Goal: Task Accomplishment & Management: Use online tool/utility

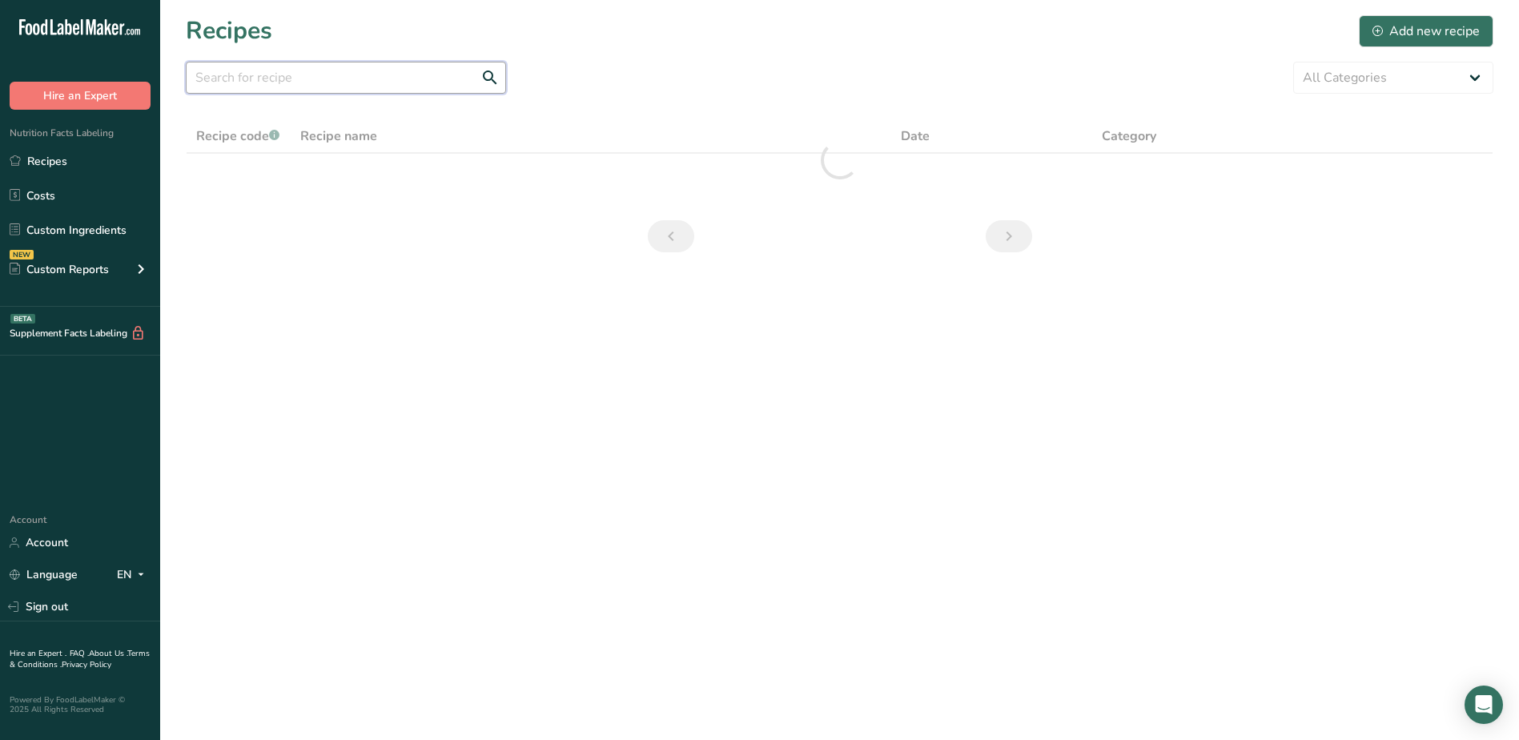
drag, startPoint x: 0, startPoint y: 0, endPoint x: 312, endPoint y: 81, distance: 321.9
click at [312, 81] on input "text" at bounding box center [346, 78] width 320 height 32
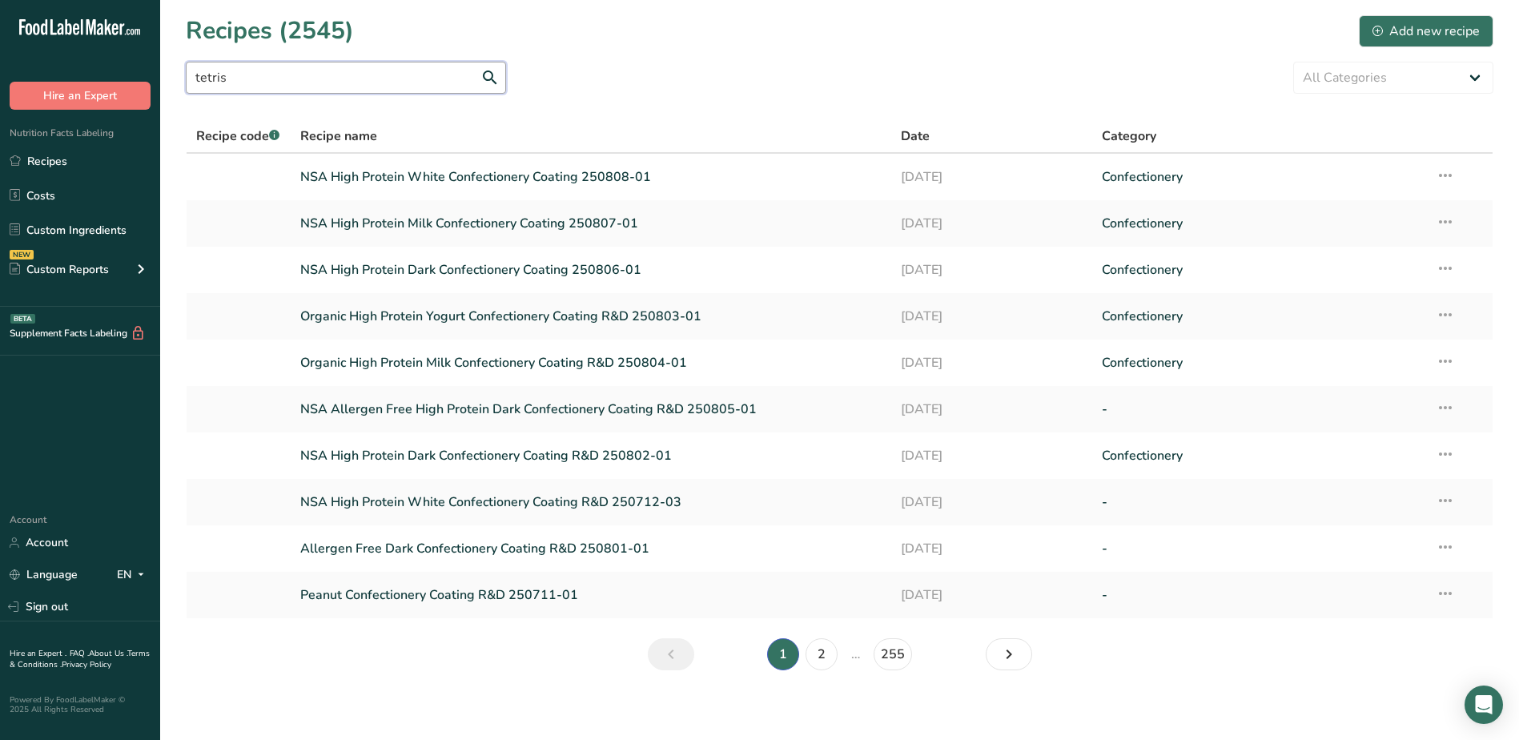
type input "tetris"
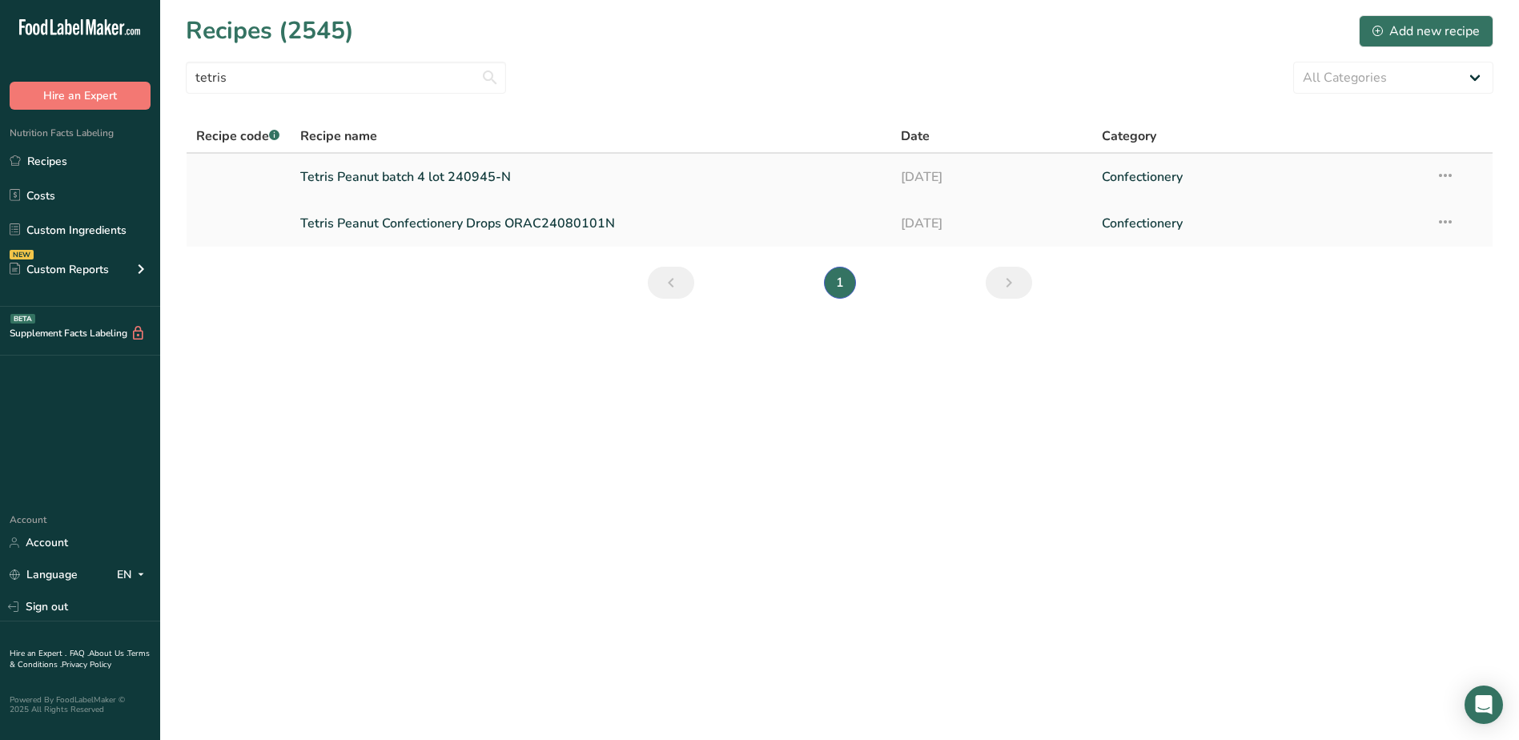
click at [1446, 170] on icon at bounding box center [1445, 175] width 19 height 29
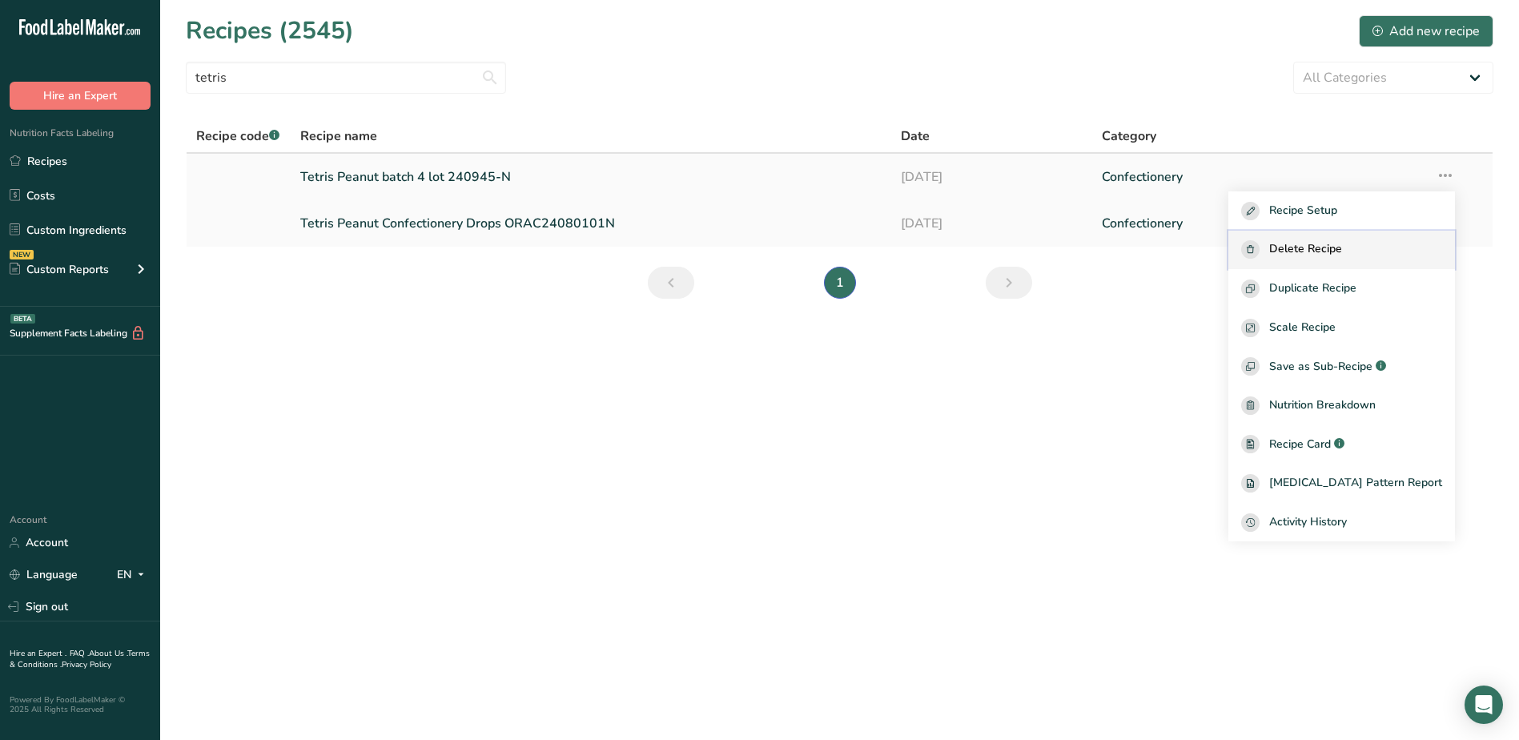
click at [1362, 237] on button "Delete Recipe" at bounding box center [1342, 250] width 227 height 39
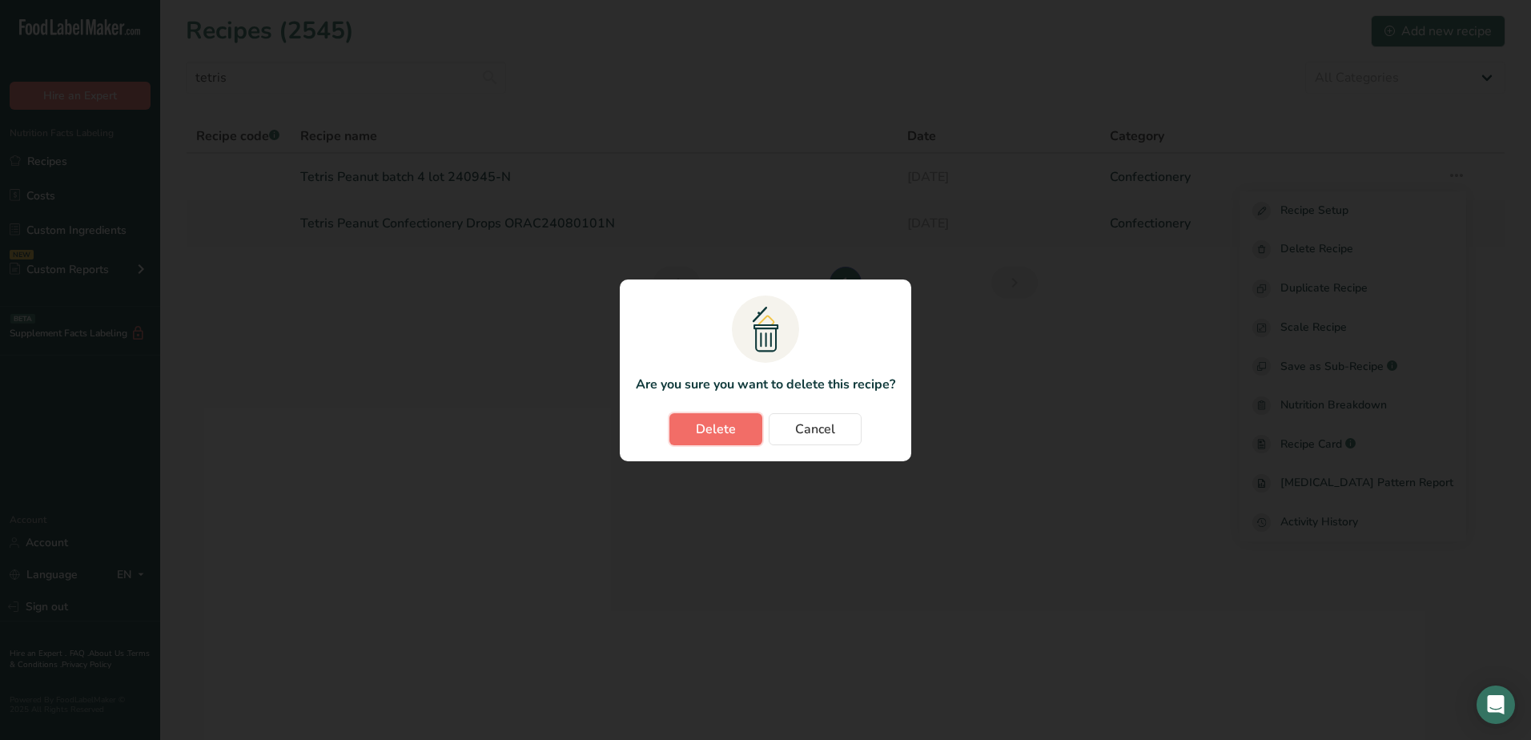
click at [738, 429] on button "Delete" at bounding box center [716, 429] width 93 height 32
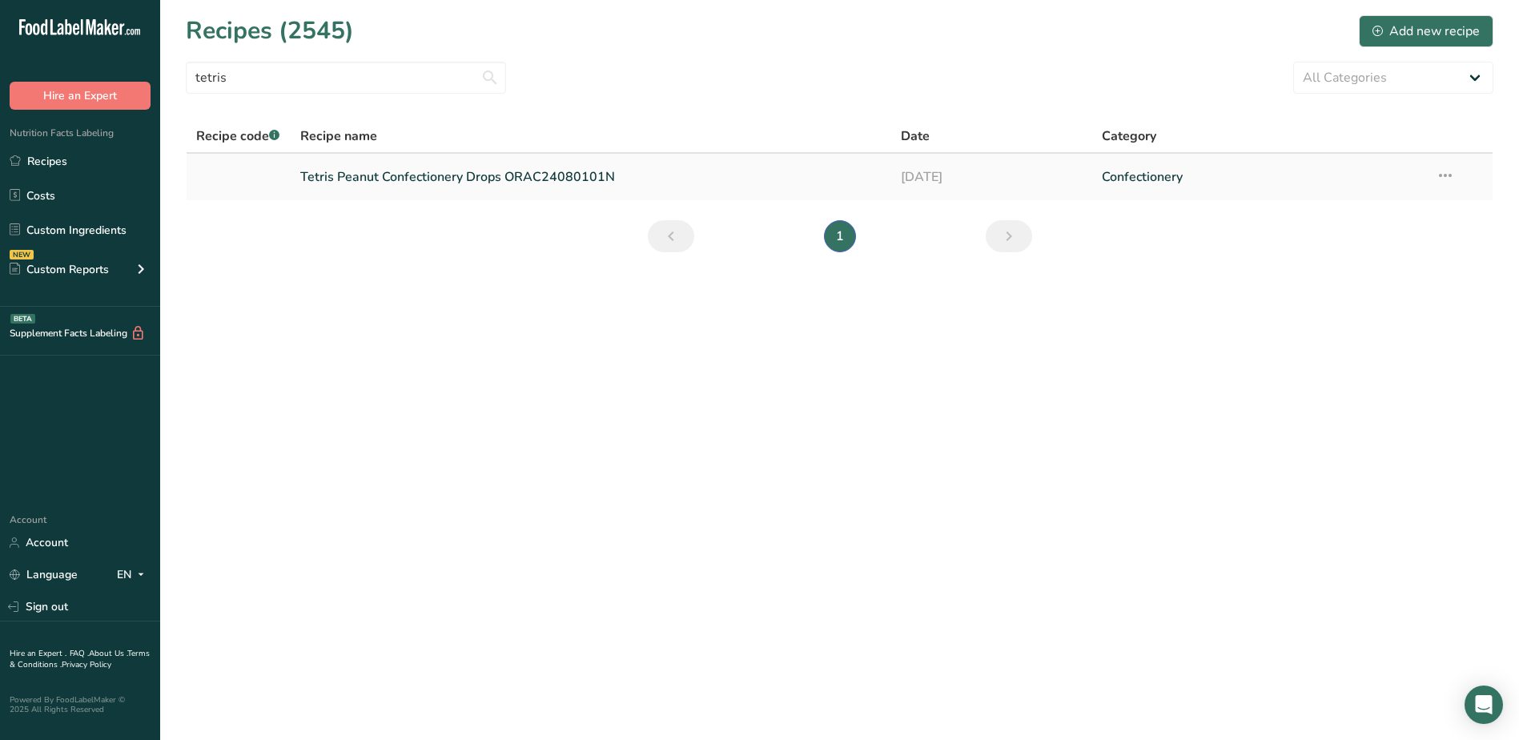
click at [664, 179] on link "Tetris Peanut Confectionery Drops ORAC24080101N" at bounding box center [591, 177] width 582 height 34
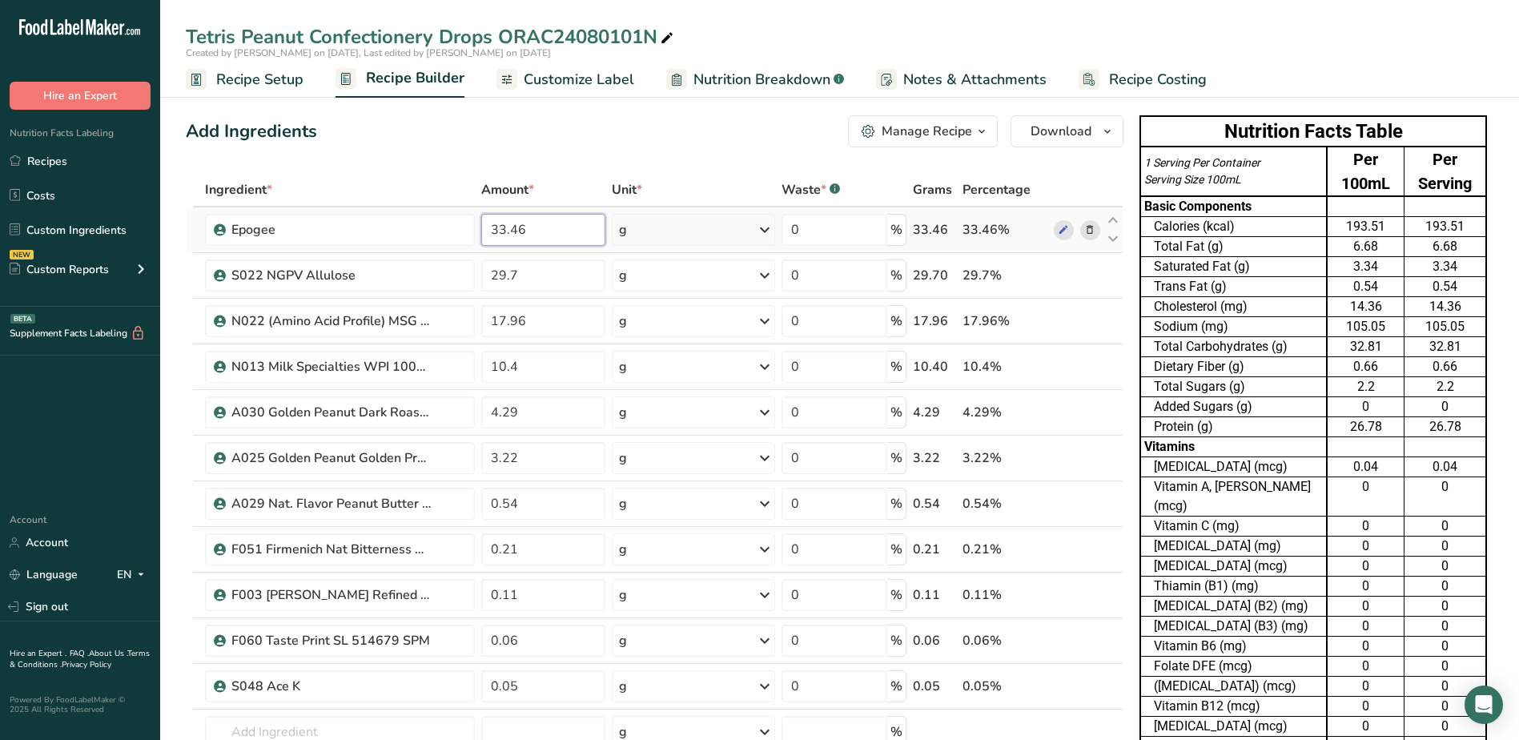
click at [579, 230] on input "33.46" at bounding box center [543, 230] width 124 height 32
type input "33.16"
click at [574, 283] on div "Ingredient * Amount * Unit * Waste * .a-a{fill:#347362;}.b-a{fill:#fff;} Grams …" at bounding box center [655, 514] width 938 height 682
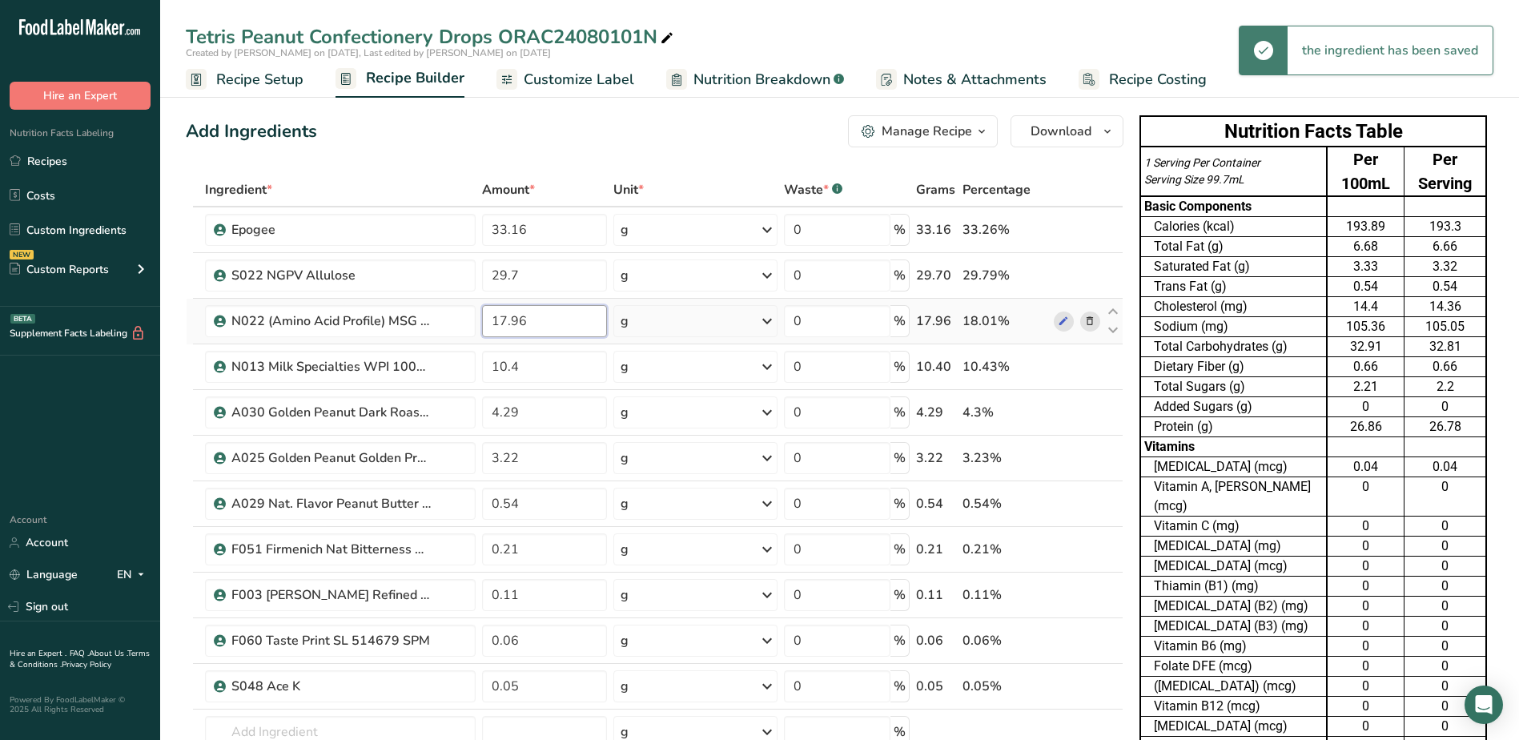
click at [572, 320] on div "Ingredient * Amount * Unit * Waste * .a-a{fill:#347362;}.b-a{fill:#fff;} Grams …" at bounding box center [655, 514] width 938 height 682
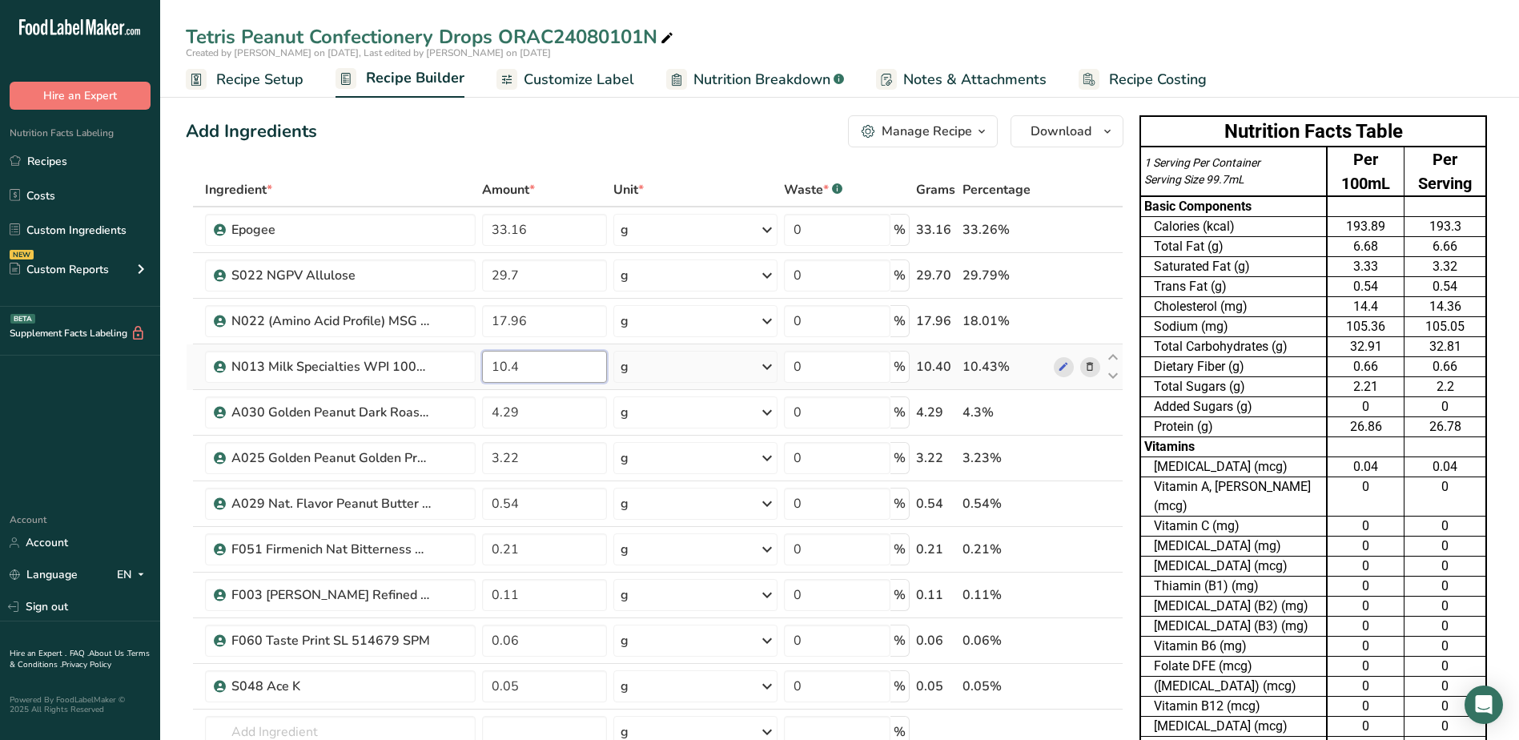
click at [553, 364] on div "Ingredient * Amount * Unit * Waste * .a-a{fill:#347362;}.b-a{fill:#fff;} Grams …" at bounding box center [655, 514] width 938 height 682
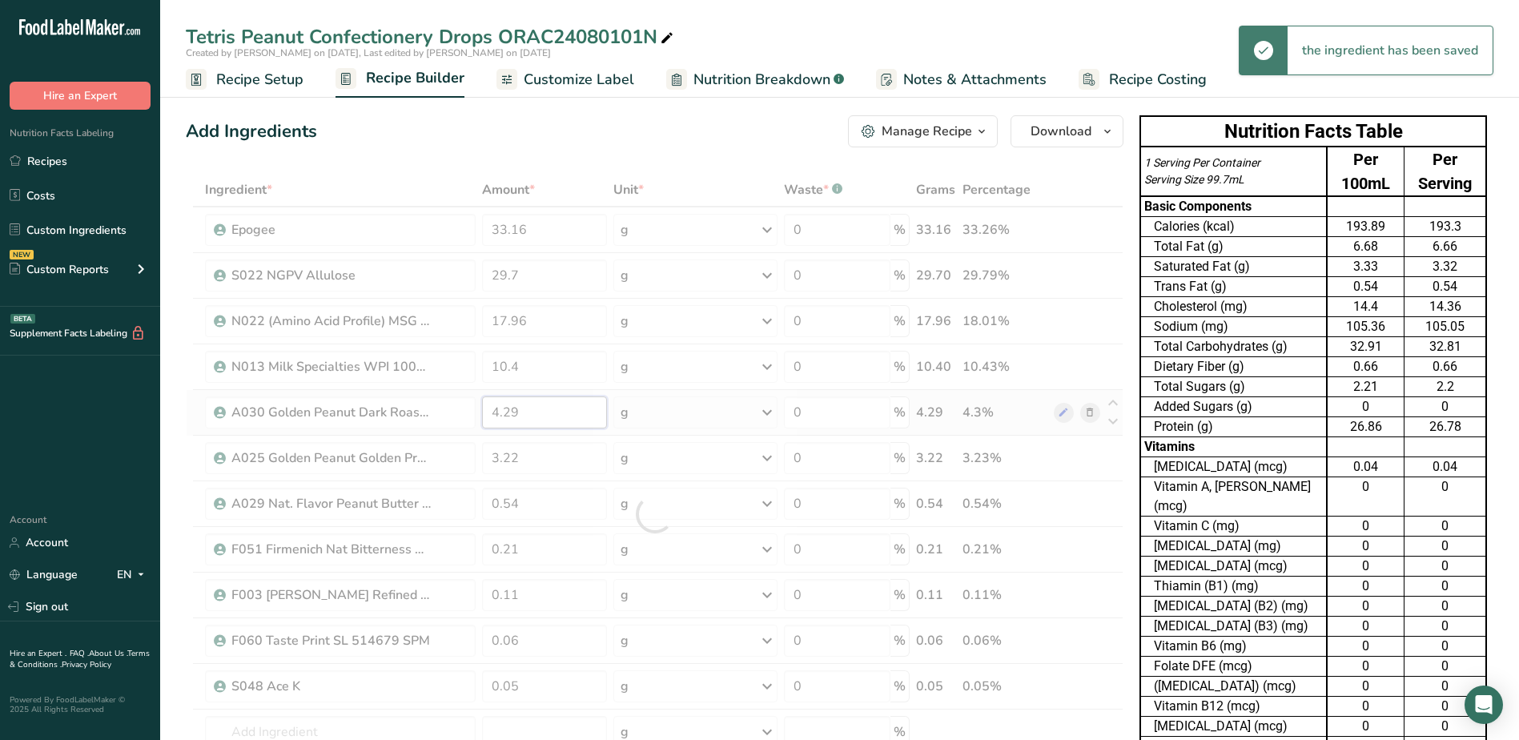
click at [546, 409] on div "Ingredient * Amount * Unit * Waste * .a-a{fill:#347362;}.b-a{fill:#fff;} Grams …" at bounding box center [655, 514] width 938 height 682
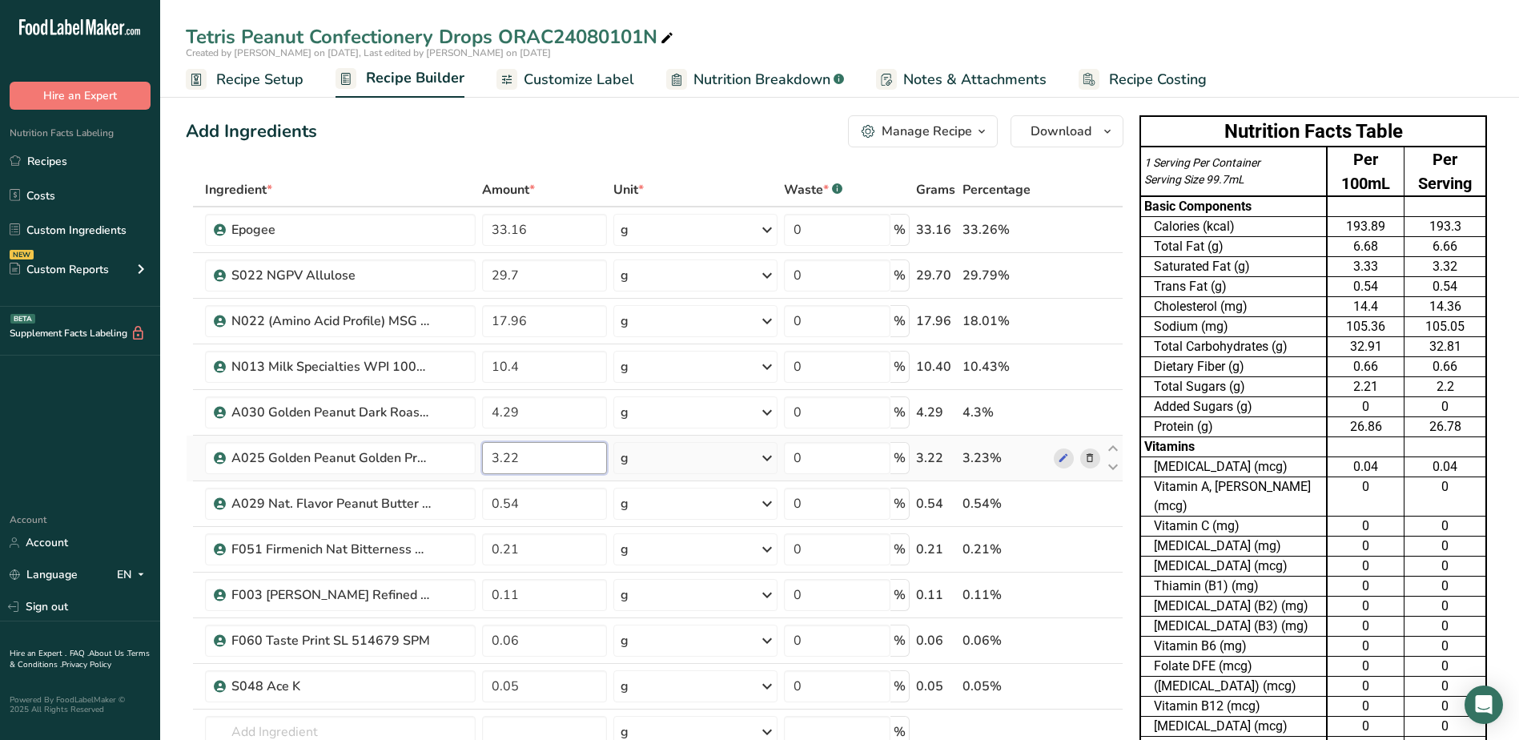
click at [539, 460] on div "Ingredient * Amount * Unit * Waste * .a-a{fill:#347362;}.b-a{fill:#fff;} Grams …" at bounding box center [655, 514] width 938 height 682
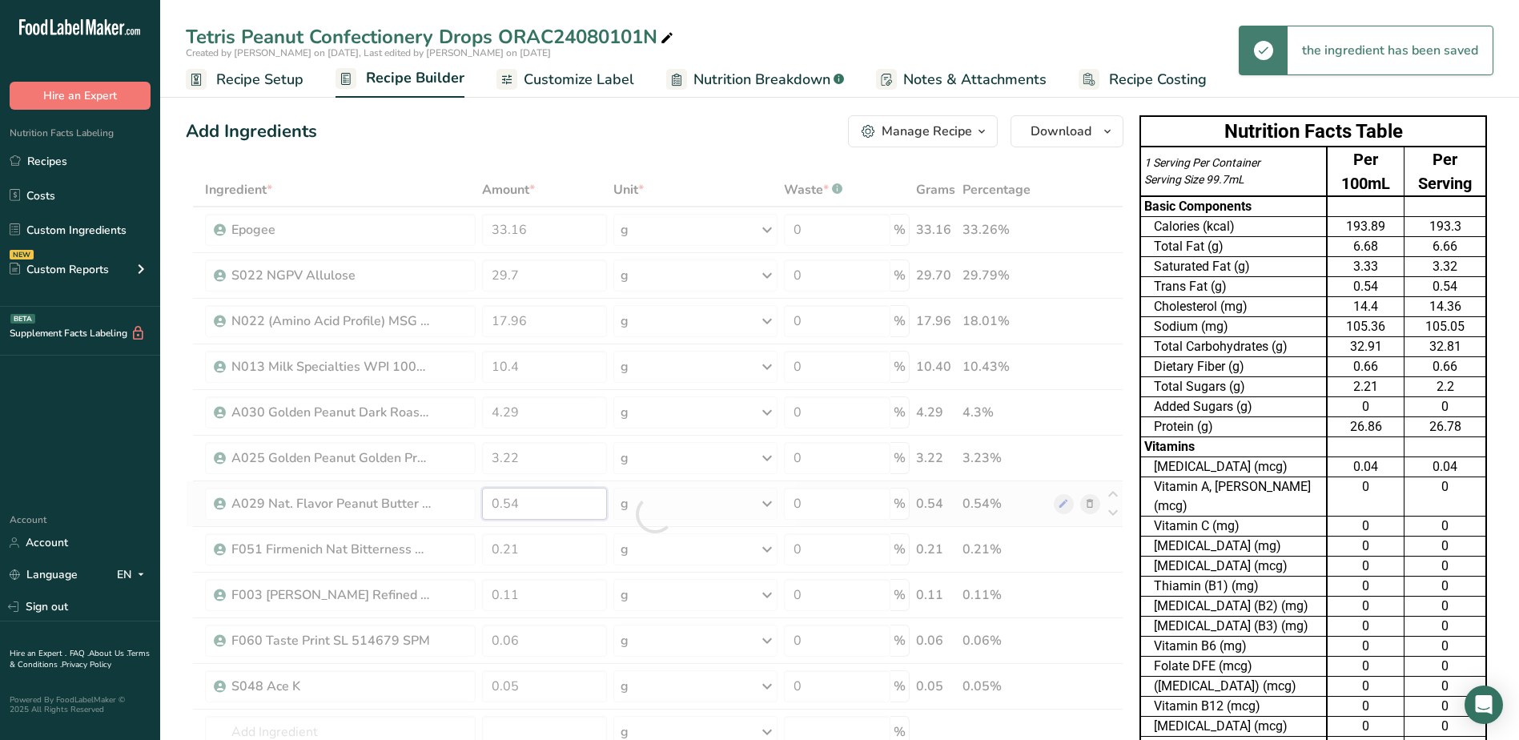
click at [537, 513] on div "Ingredient * Amount * Unit * Waste * .a-a{fill:#347362;}.b-a{fill:#fff;} Grams …" at bounding box center [655, 514] width 938 height 682
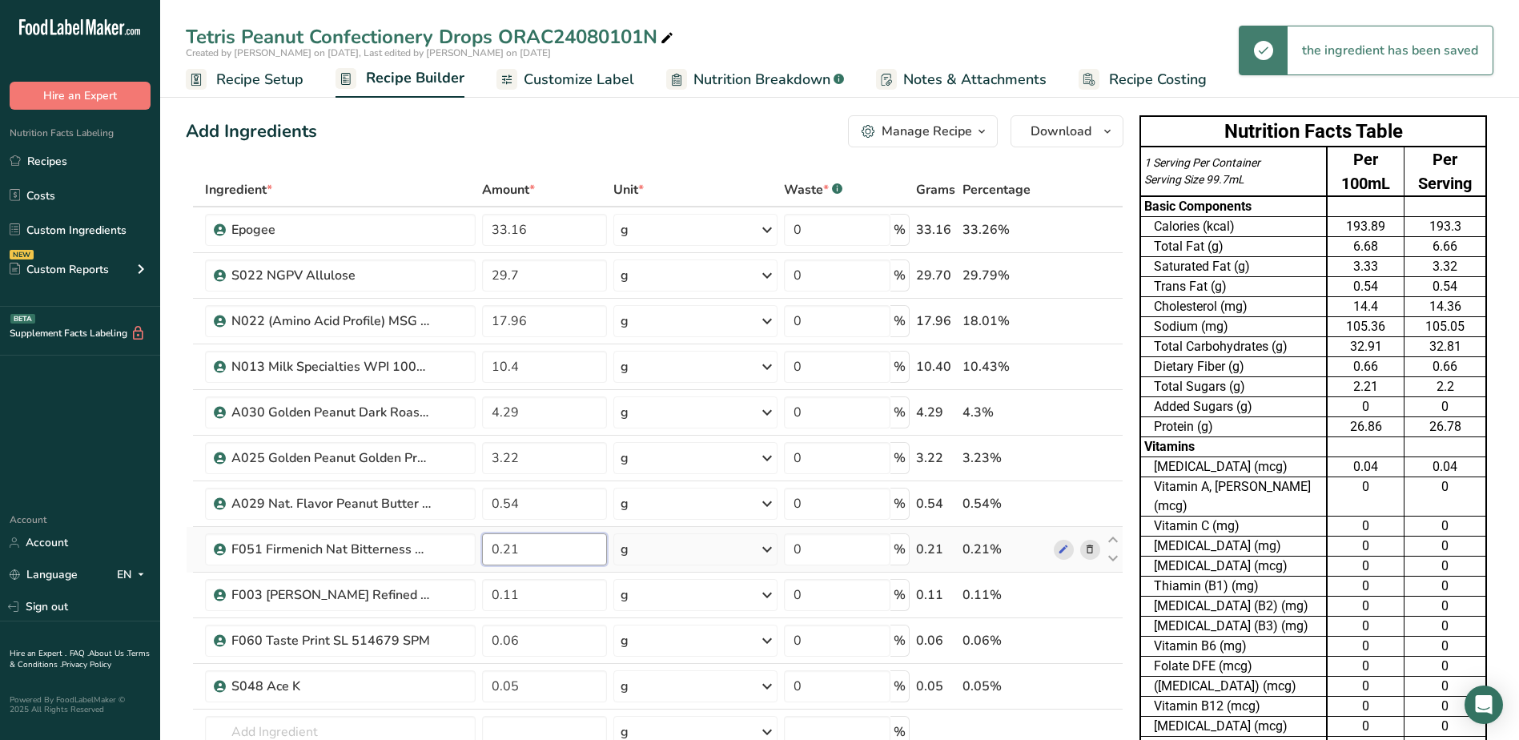
click at [533, 550] on div "Ingredient * Amount * Unit * Waste * .a-a{fill:#347362;}.b-a{fill:#fff;} Grams …" at bounding box center [655, 514] width 938 height 682
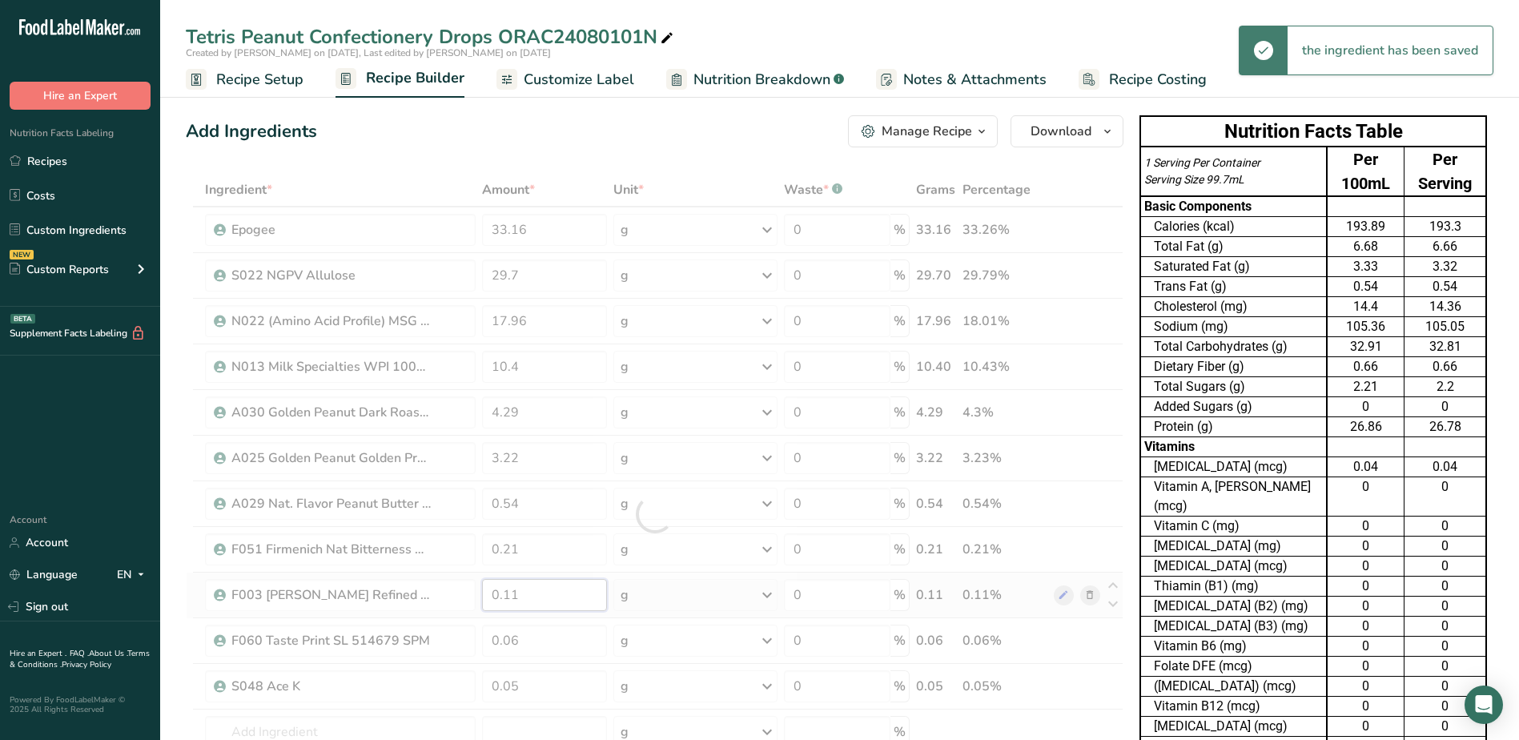
click at [533, 597] on div "Ingredient * Amount * Unit * Waste * .a-a{fill:#347362;}.b-a{fill:#fff;} Grams …" at bounding box center [655, 514] width 938 height 682
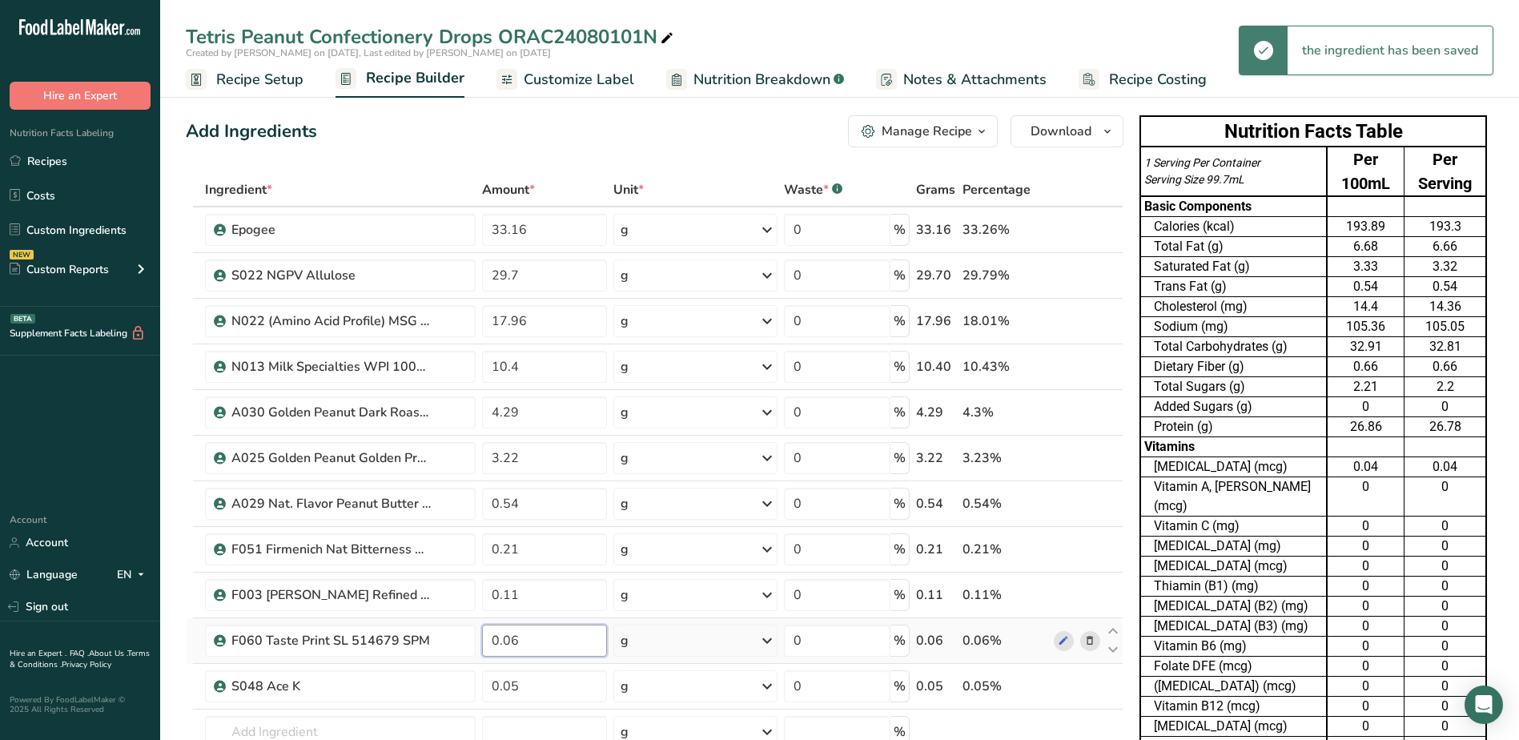
click at [533, 631] on div "Ingredient * Amount * Unit * Waste * .a-a{fill:#347362;}.b-a{fill:#fff;} Grams …" at bounding box center [655, 514] width 938 height 682
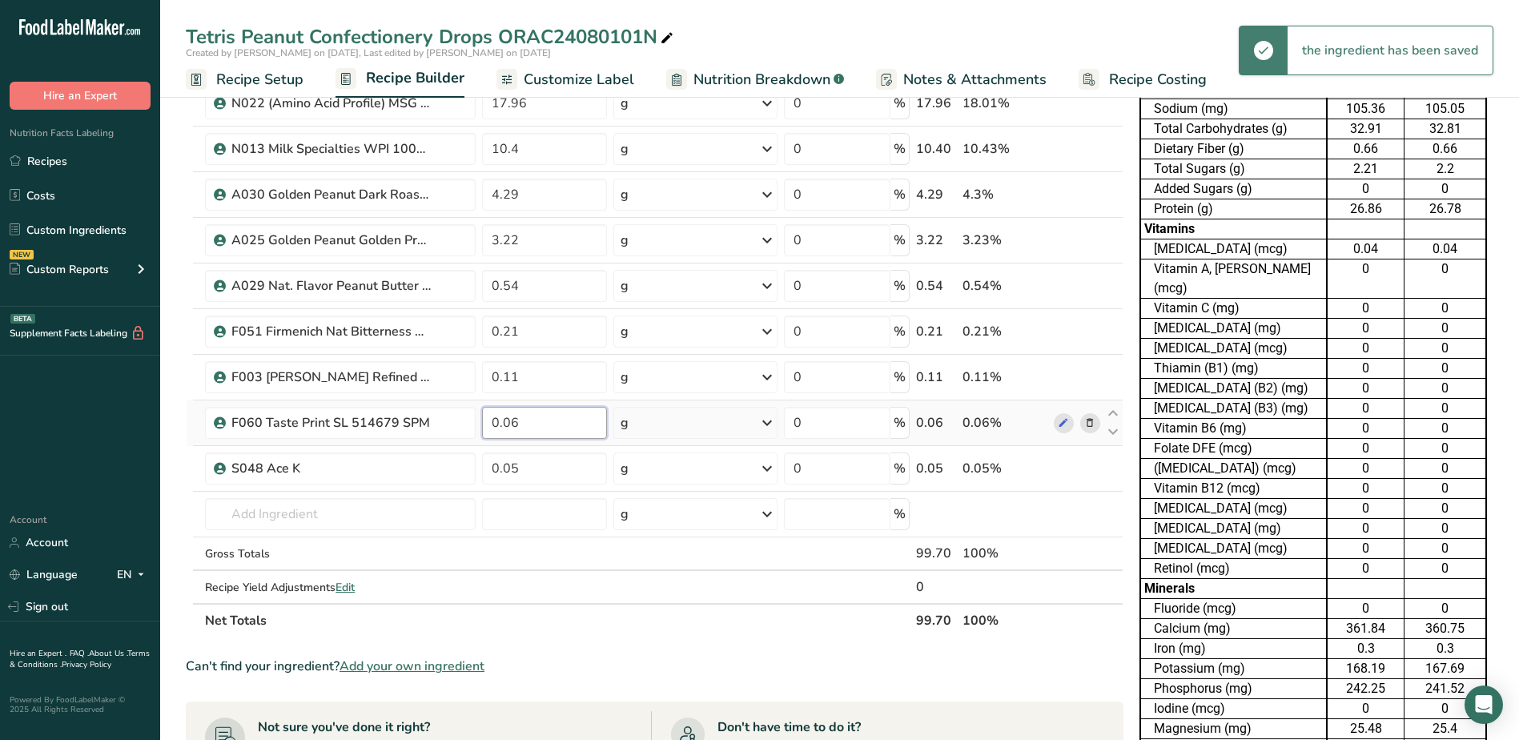
scroll to position [240, 0]
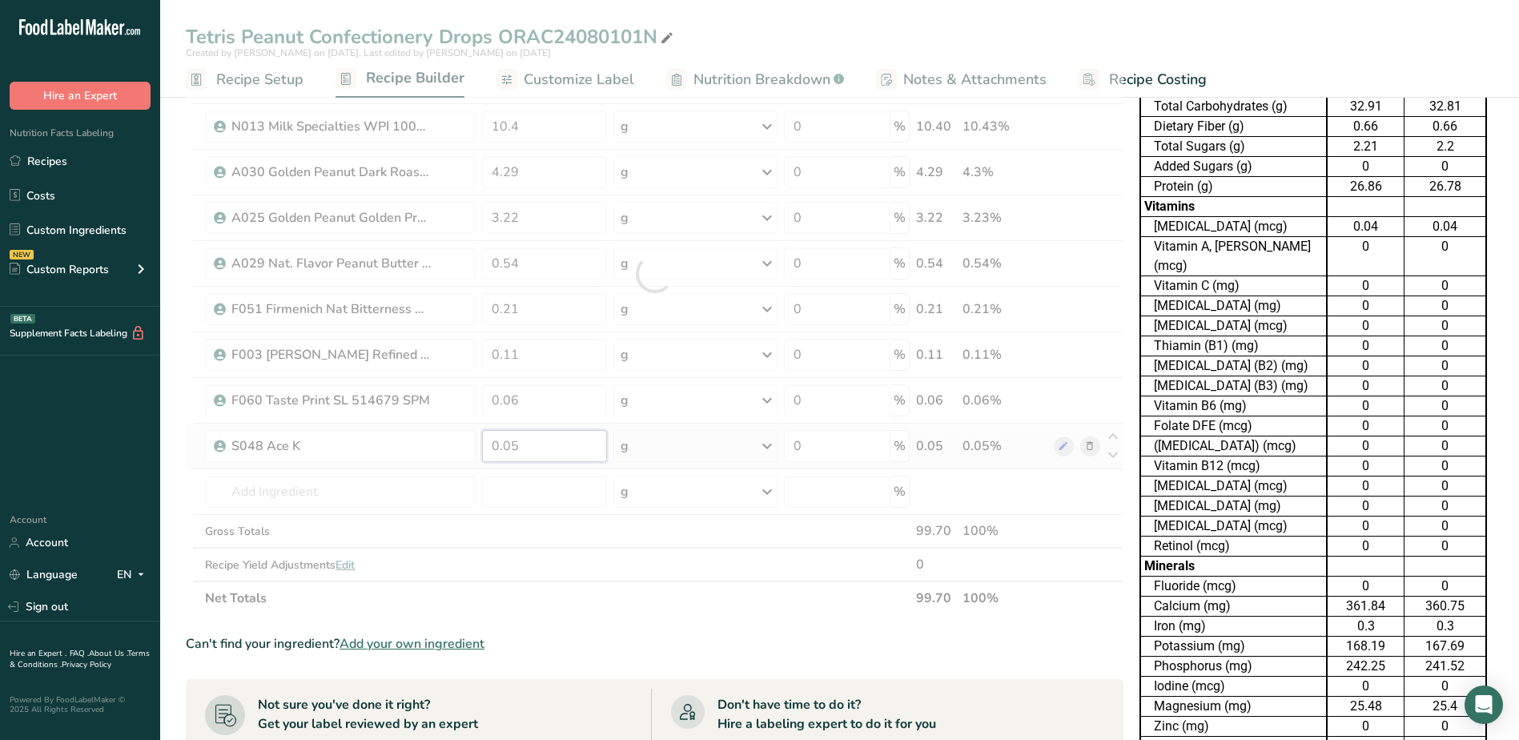
click at [525, 449] on div "Ingredient * Amount * Unit * Waste * .a-a{fill:#347362;}.b-a{fill:#fff;} Grams …" at bounding box center [655, 274] width 938 height 682
click at [376, 502] on div "Ingredient * Amount * Unit * Waste * .a-a{fill:#347362;}.b-a{fill:#fff;} Grams …" at bounding box center [655, 274] width 938 height 682
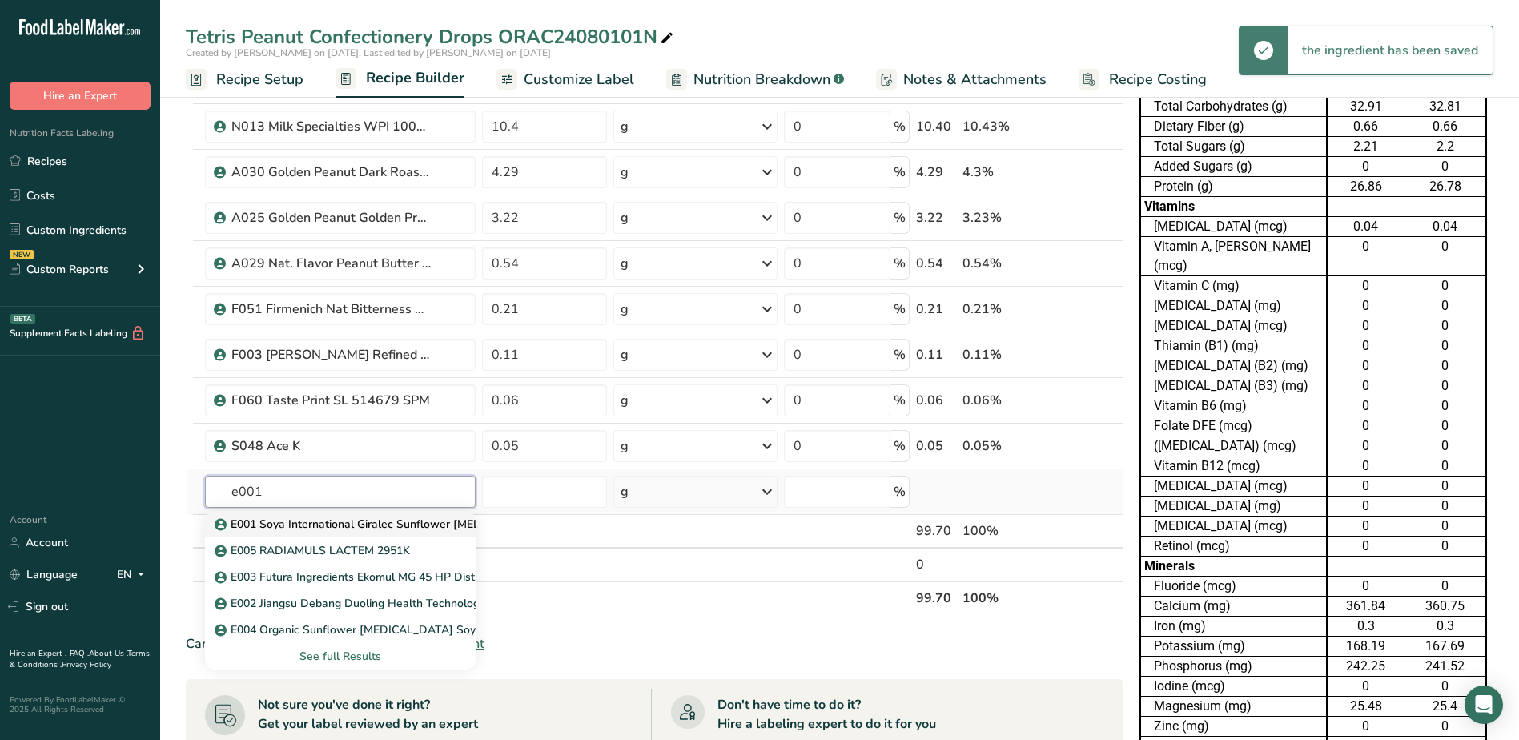
type input "e001"
click at [364, 515] on link "E001 Soya International Giralec Sunflower [MEDICAL_DATA] SUNRISE SFL" at bounding box center [340, 524] width 270 height 26
type input "E001 Soya International Giralec Sunflower [MEDICAL_DATA] SUNRISE SFL"
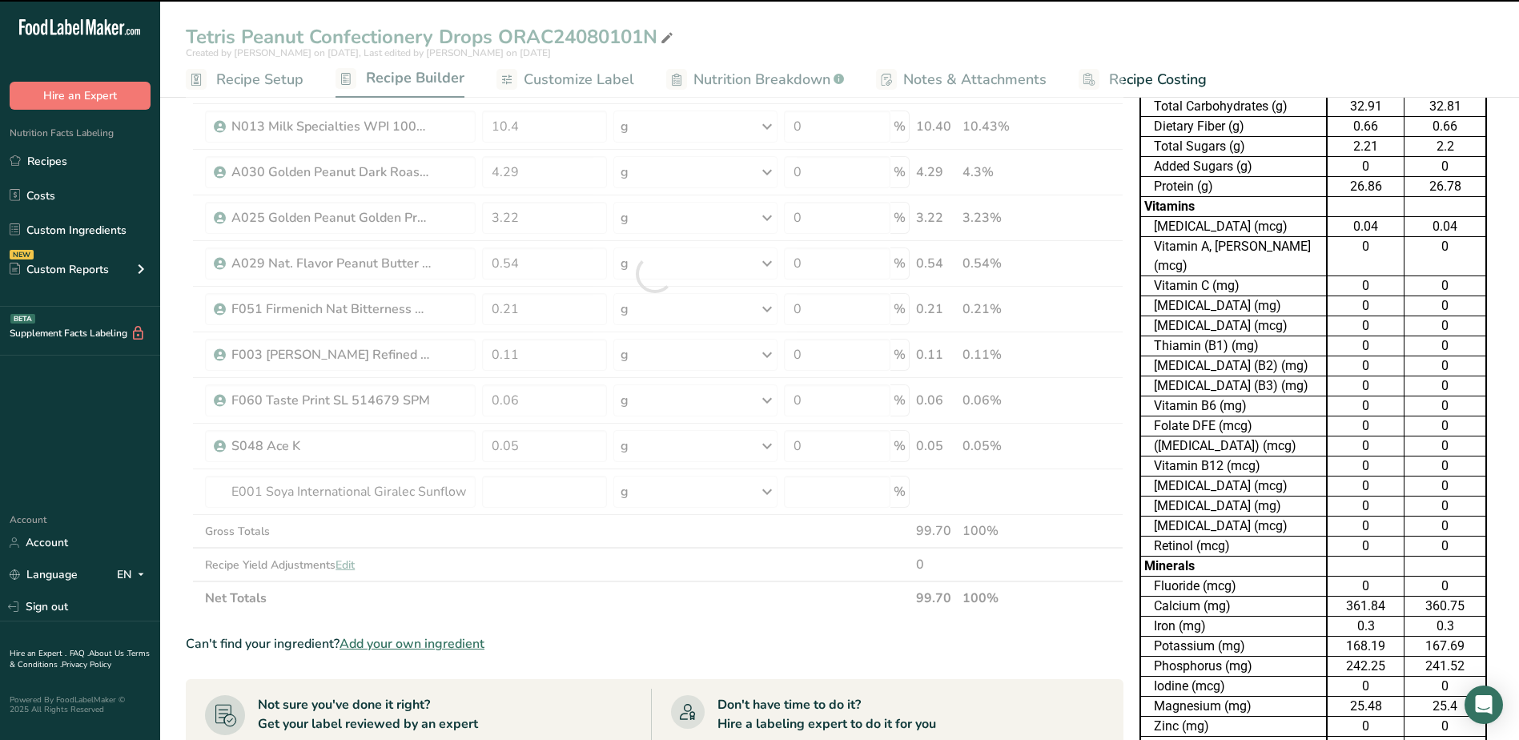
click at [537, 491] on div at bounding box center [655, 274] width 938 height 682
type input "0"
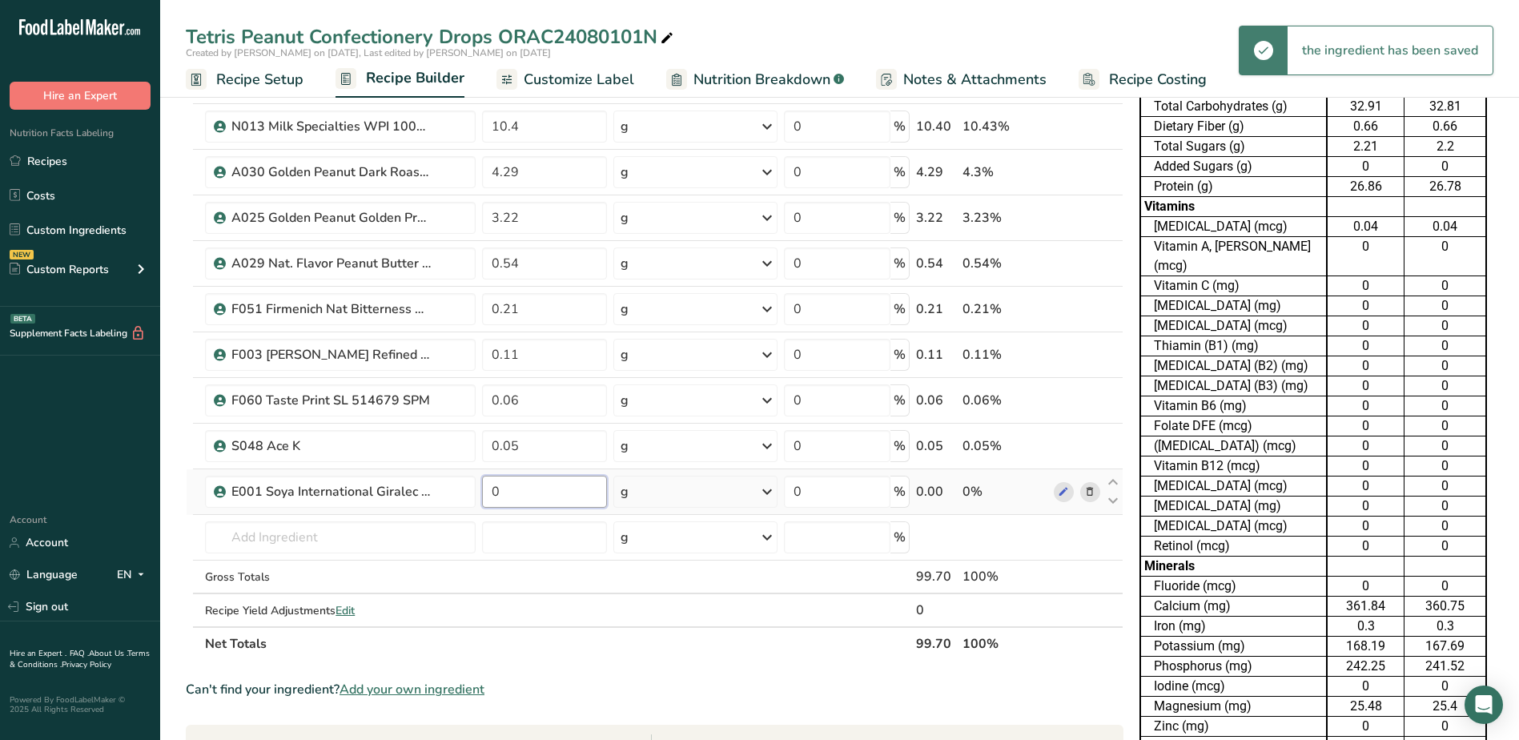
click at [525, 491] on input "0" at bounding box center [544, 492] width 125 height 32
type input "0.30"
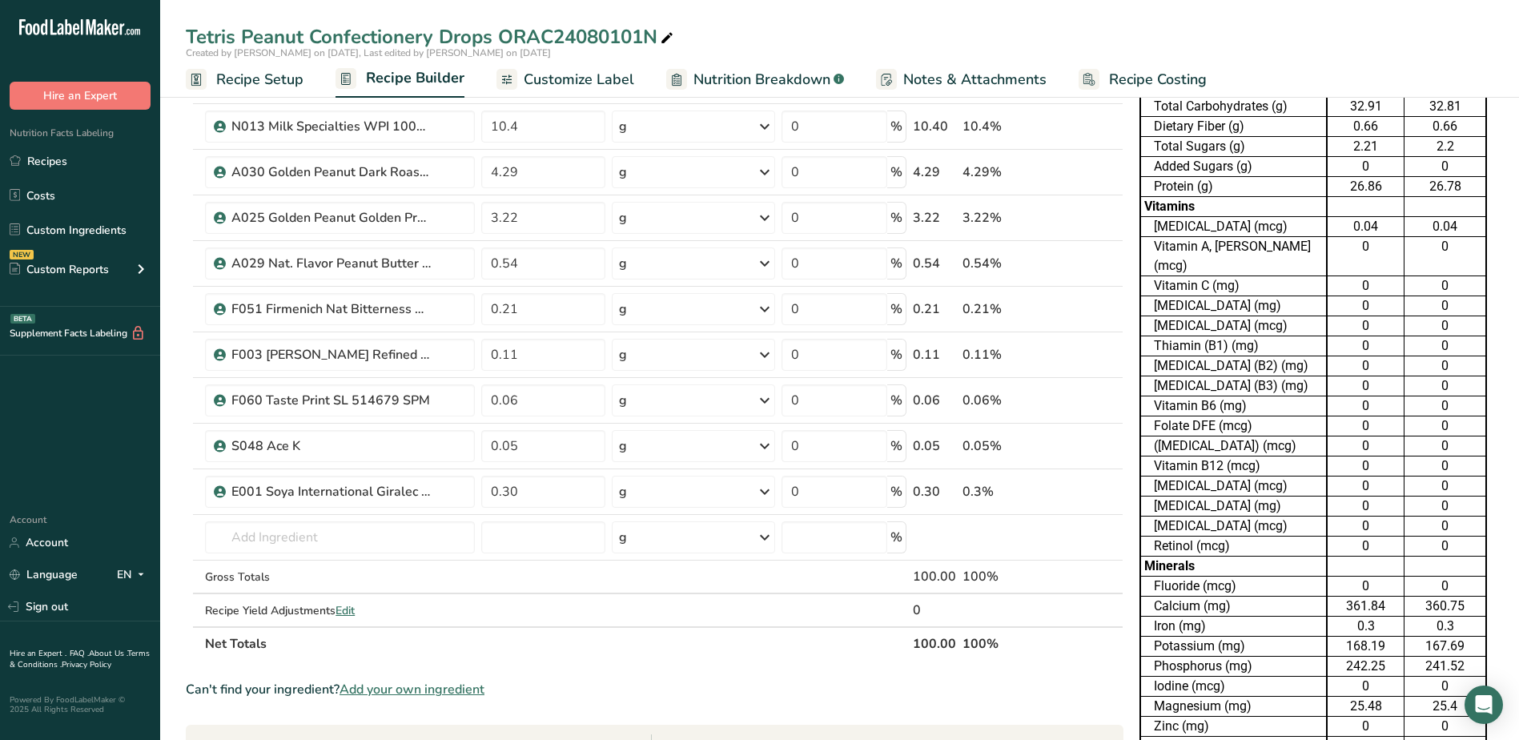
click at [694, 646] on div "Ingredient * Amount * Unit * Waste * .a-a{fill:#347362;}.b-a{fill:#fff;} Grams …" at bounding box center [655, 297] width 938 height 728
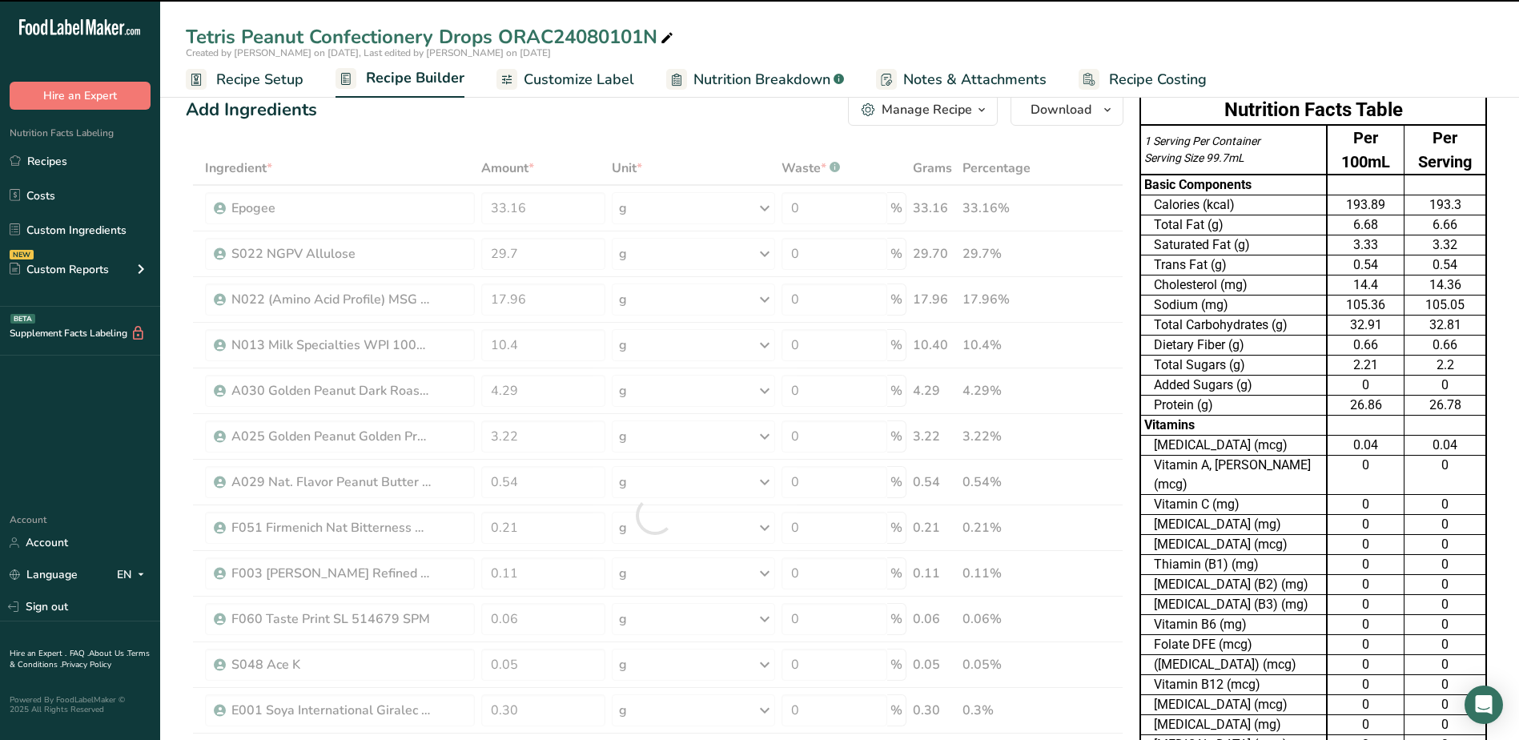
scroll to position [0, 0]
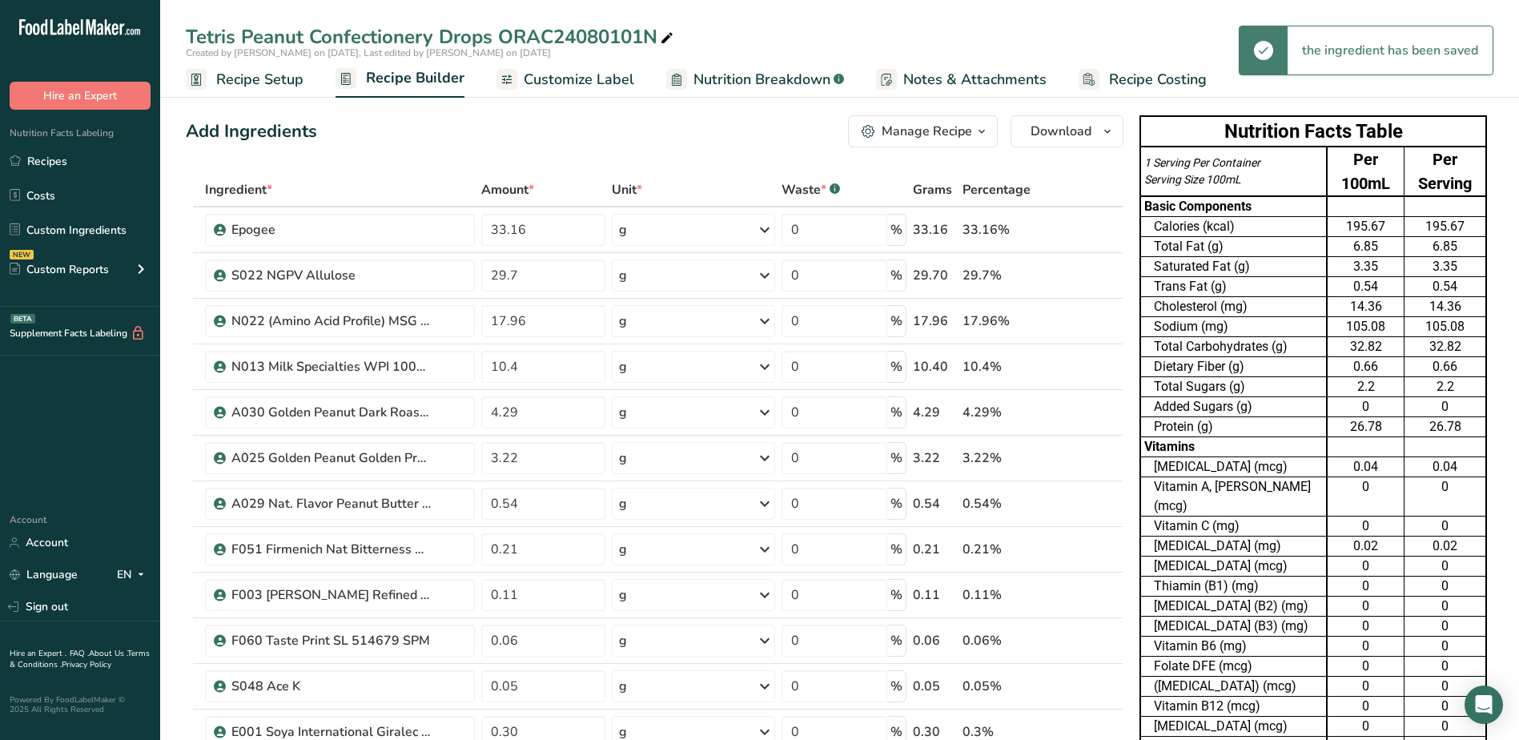
click at [575, 87] on span "Customize Label" at bounding box center [579, 80] width 111 height 22
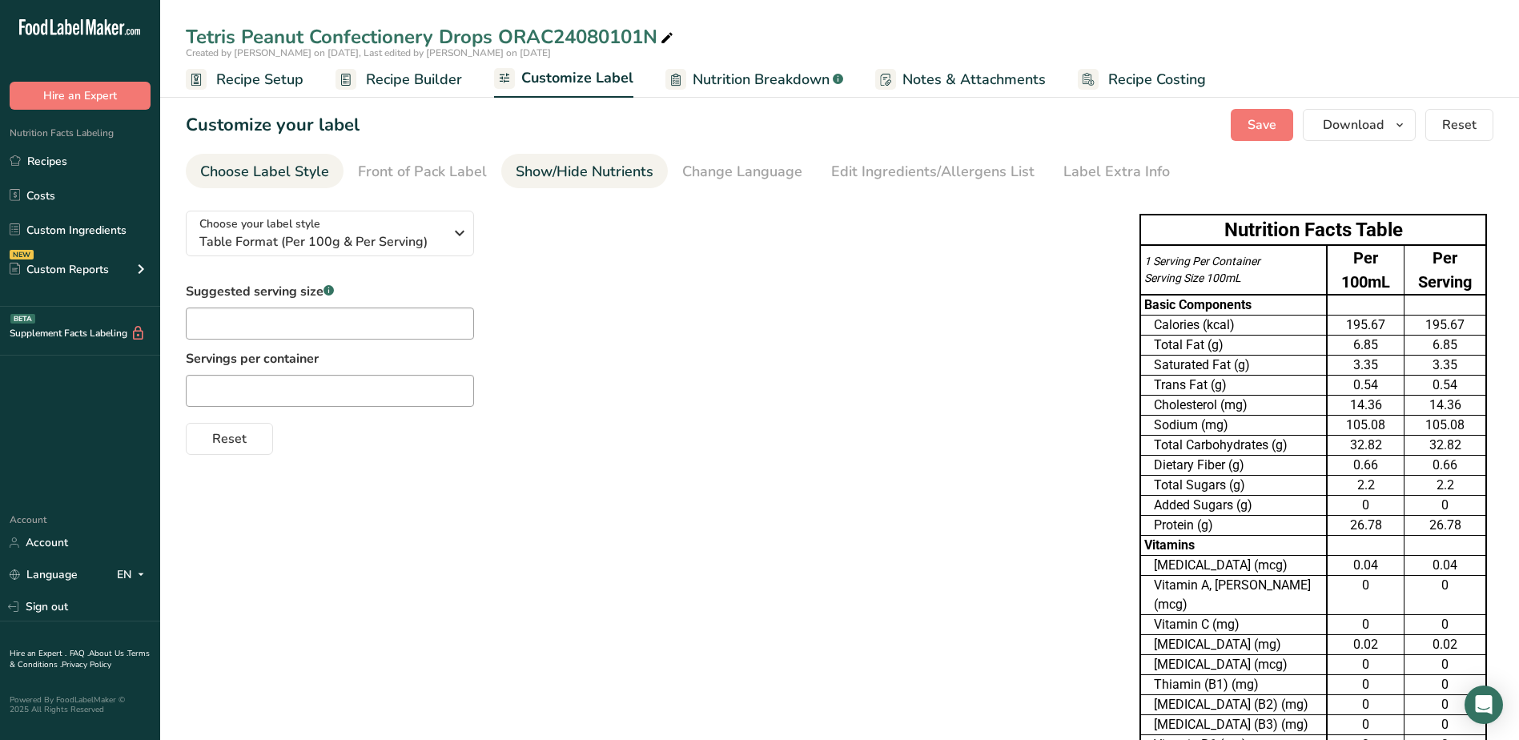
click at [570, 184] on link "Show/Hide Nutrients" at bounding box center [585, 172] width 138 height 36
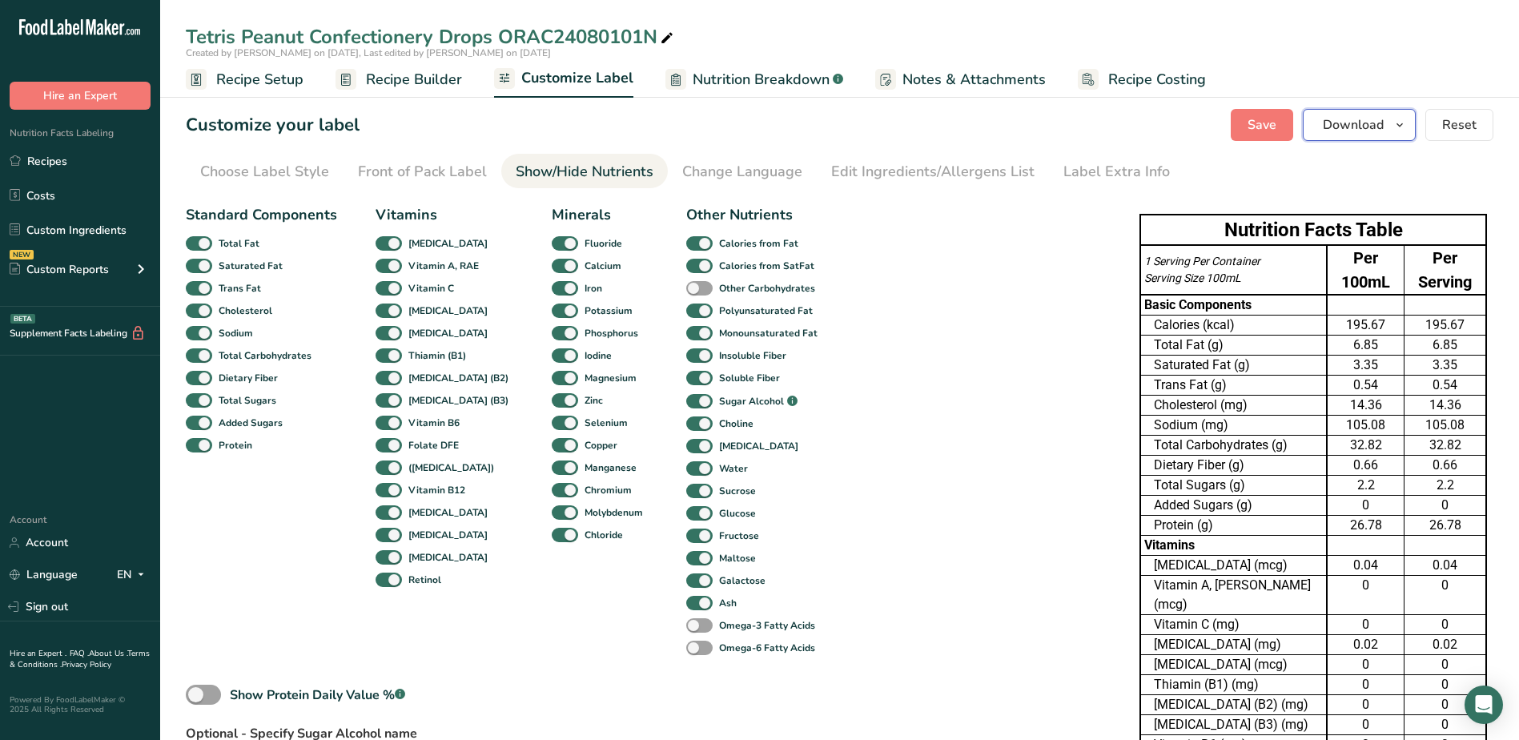
click at [1411, 125] on button "Download" at bounding box center [1359, 125] width 113 height 32
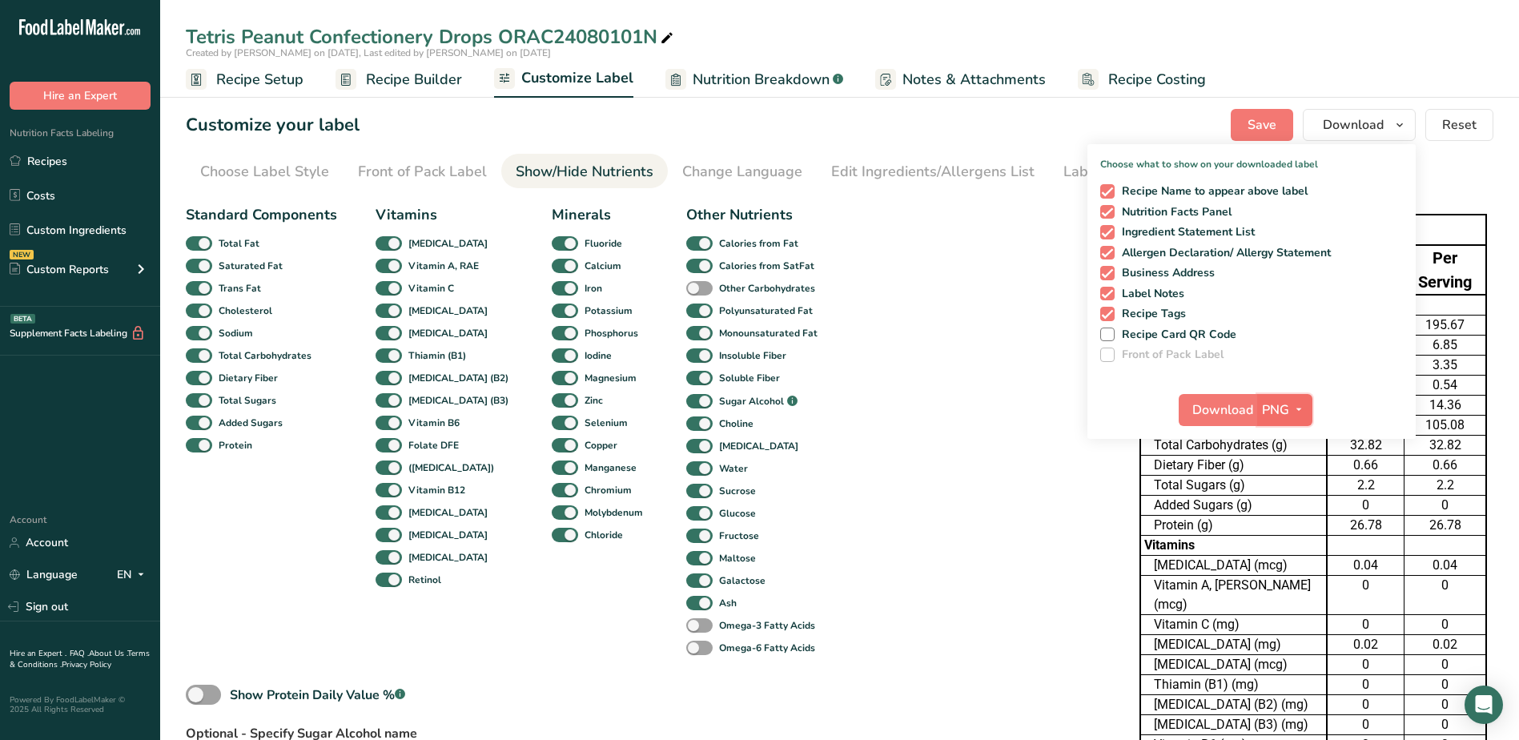
click at [1296, 412] on icon "button" at bounding box center [1299, 410] width 13 height 20
click at [1293, 541] on link "XLSX" at bounding box center [1286, 548] width 51 height 26
checkbox input "false"
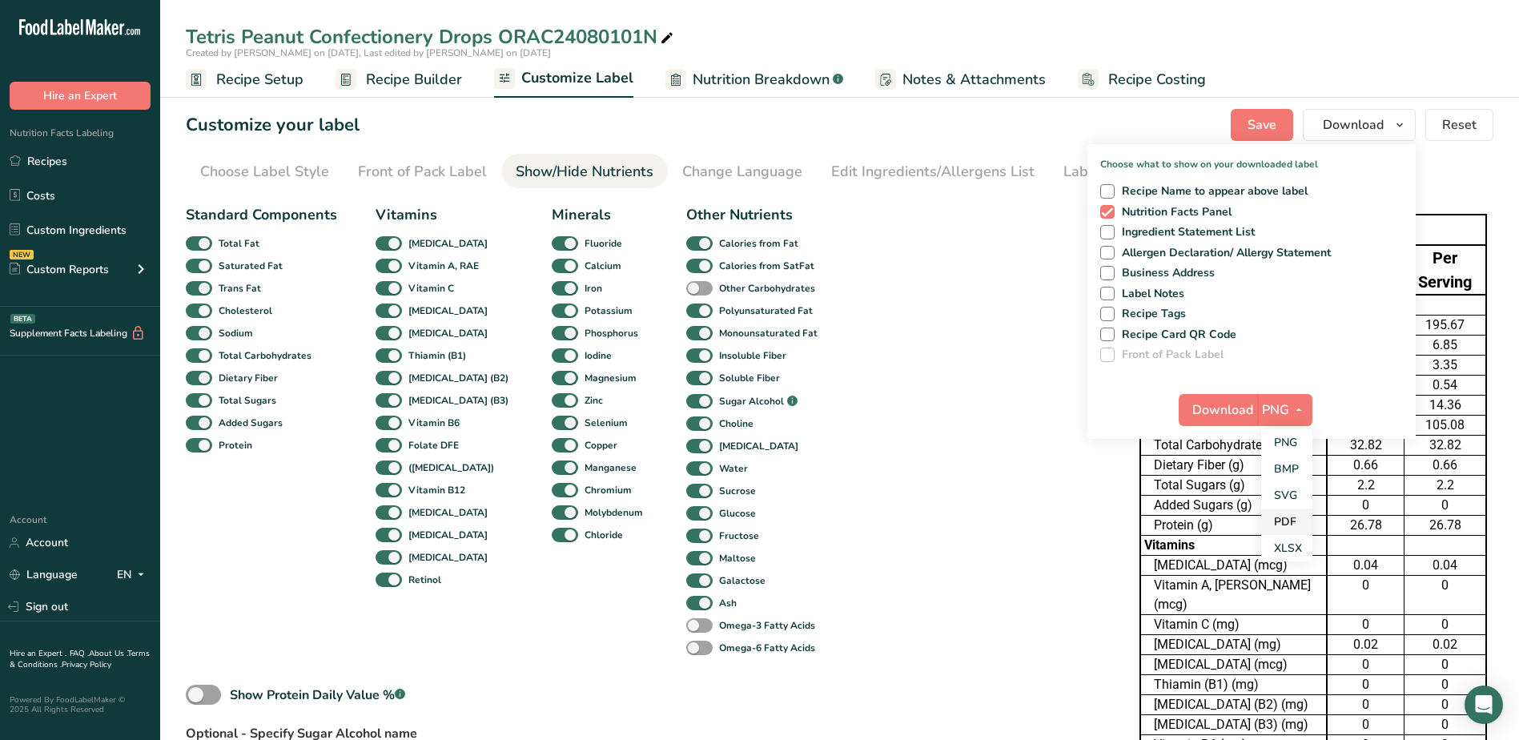
checkbox input "false"
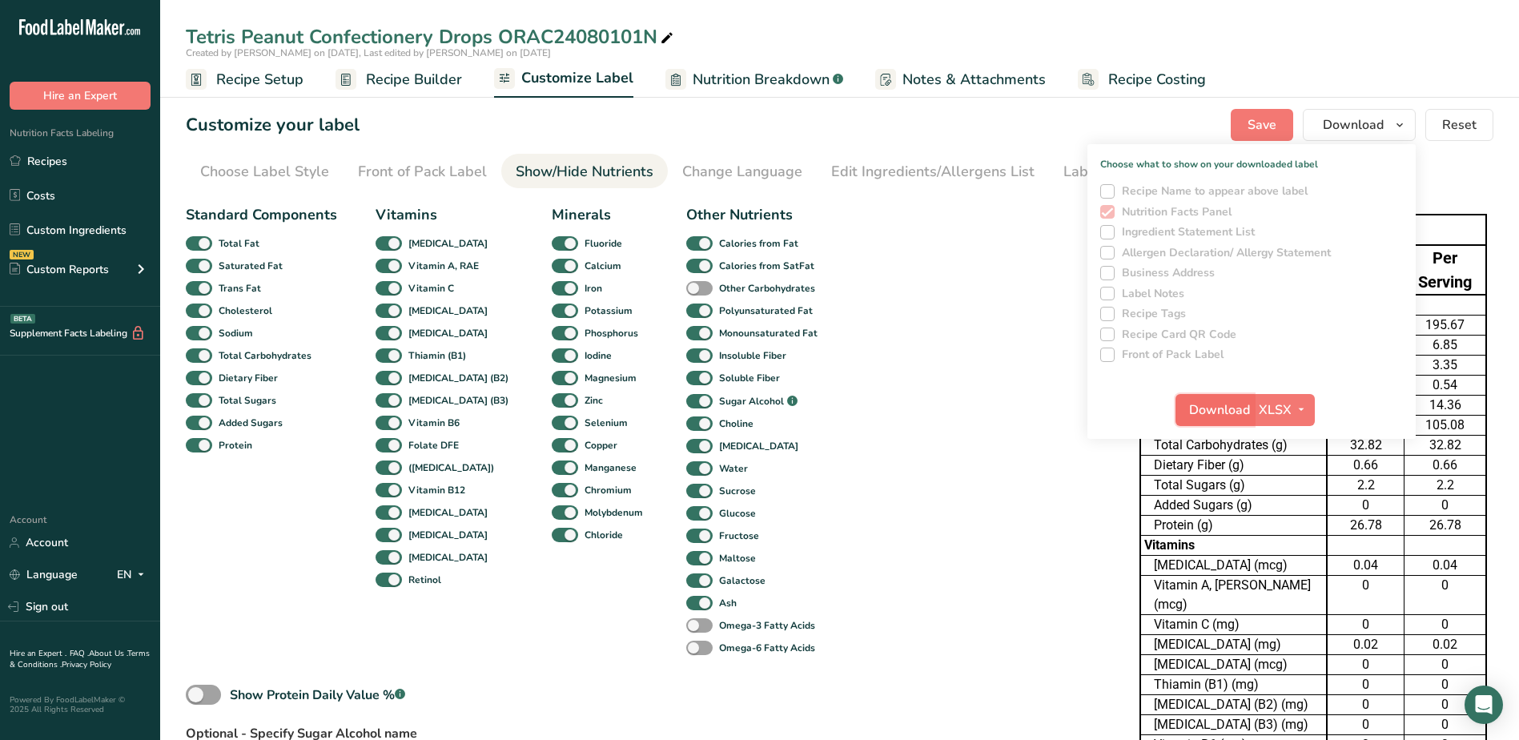
click at [1234, 407] on span "Download" at bounding box center [1219, 409] width 61 height 19
